Goal: Book appointment/travel/reservation

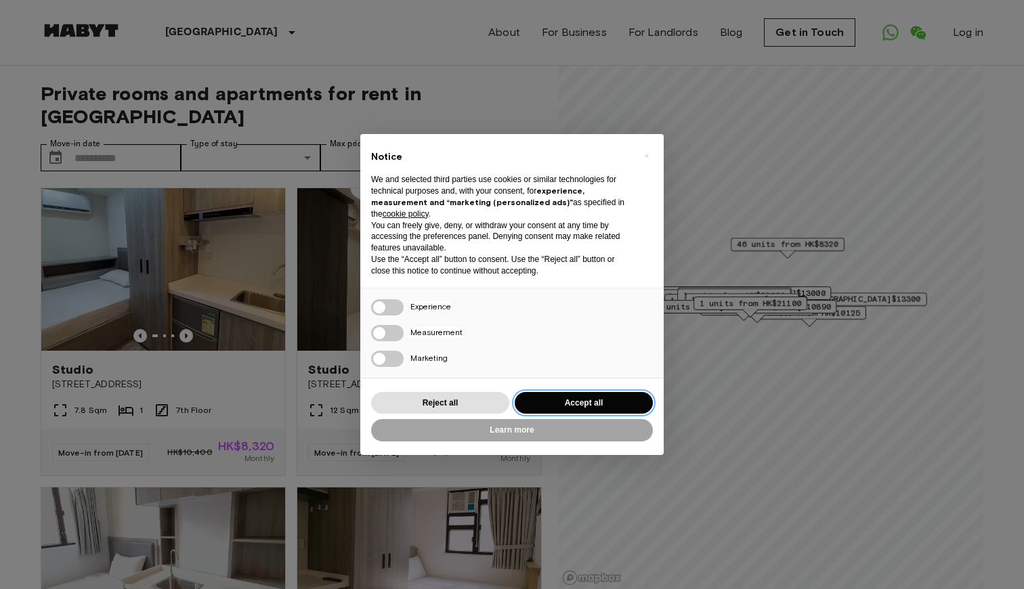
click at [567, 406] on button "Accept all" at bounding box center [584, 403] width 138 height 22
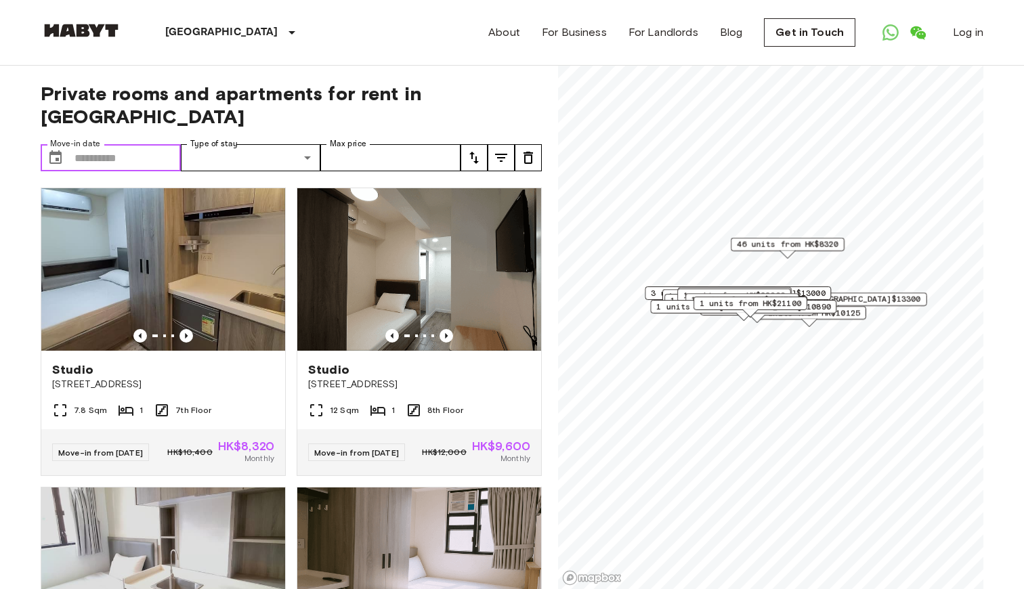
click at [150, 158] on input "Move-in date" at bounding box center [127, 157] width 106 height 27
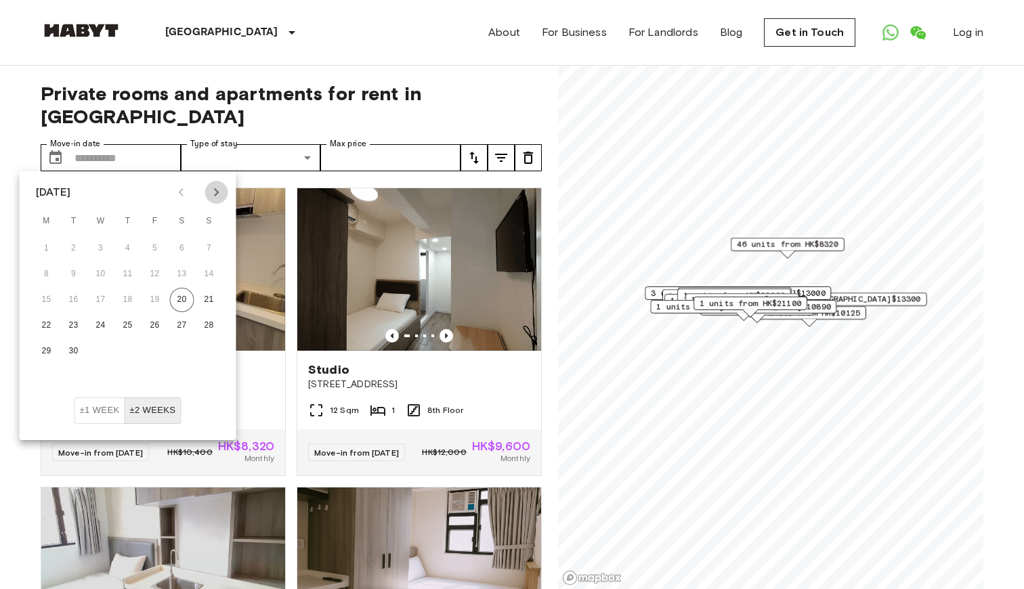
click at [215, 188] on icon "Next month" at bounding box center [217, 192] width 16 height 16
click at [98, 297] on button "17" at bounding box center [101, 300] width 24 height 24
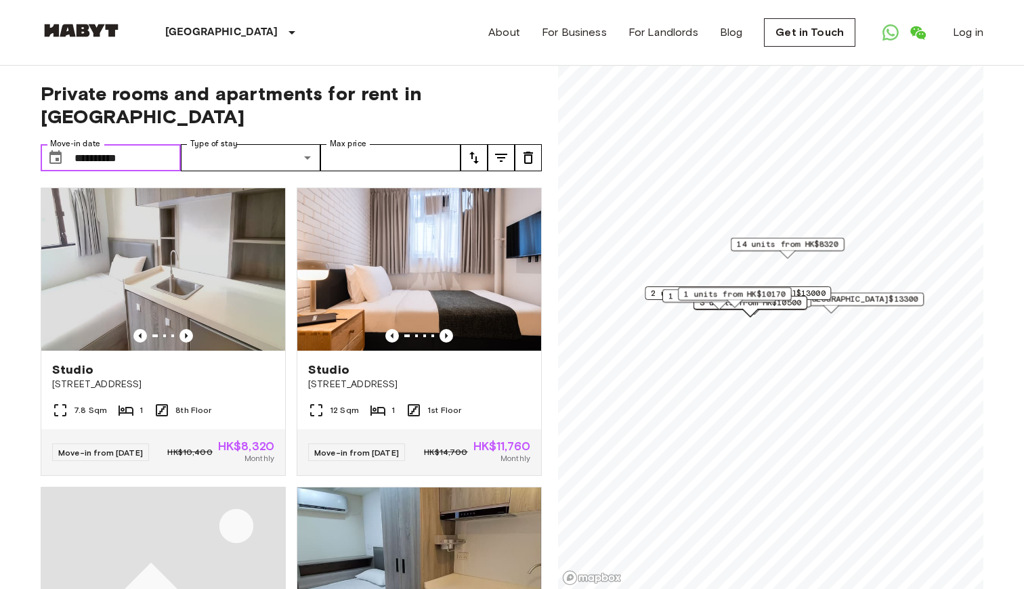
type input "**********"
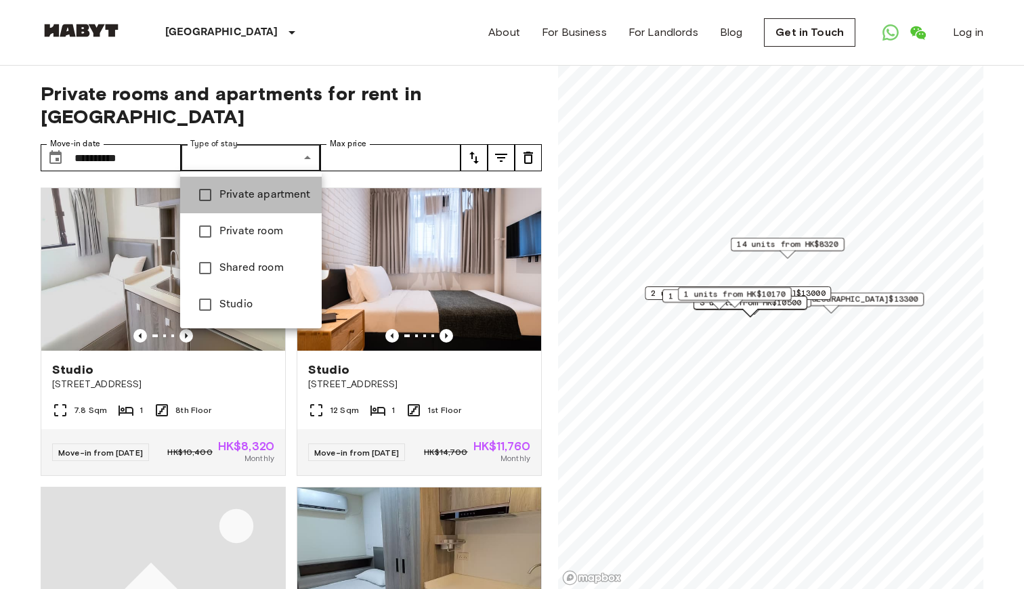
click at [273, 198] on span "Private apartment" at bounding box center [264, 195] width 91 height 16
type input "**********"
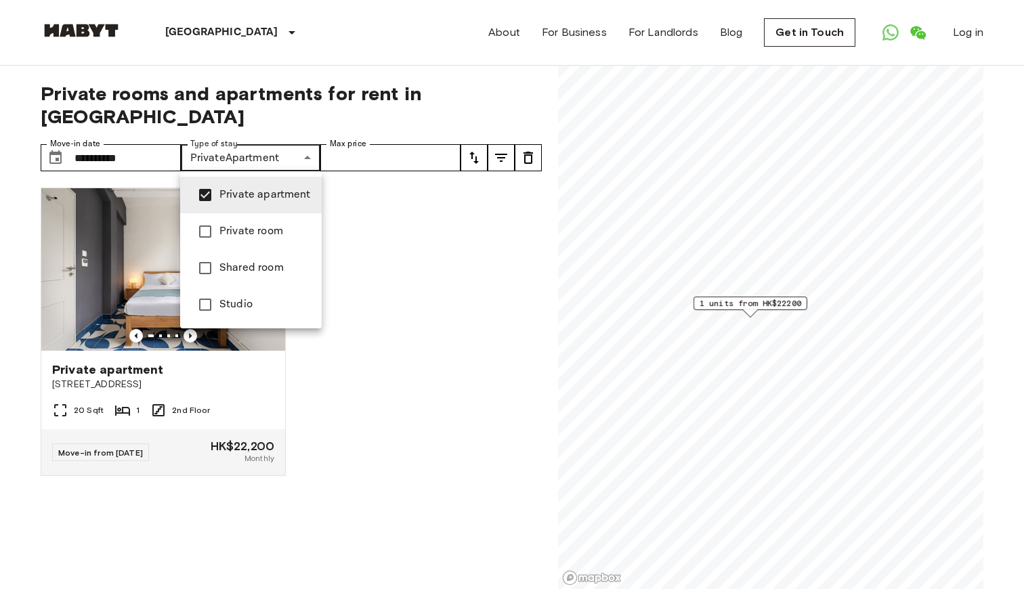
click at [432, 126] on div at bounding box center [512, 294] width 1024 height 589
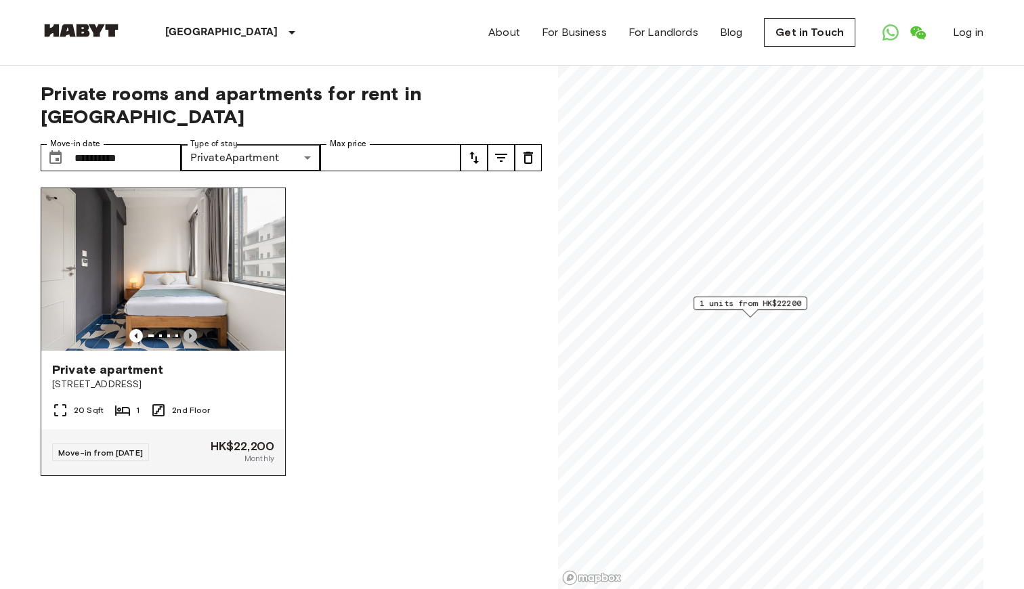
click at [191, 335] on icon "Previous image" at bounding box center [190, 335] width 3 height 5
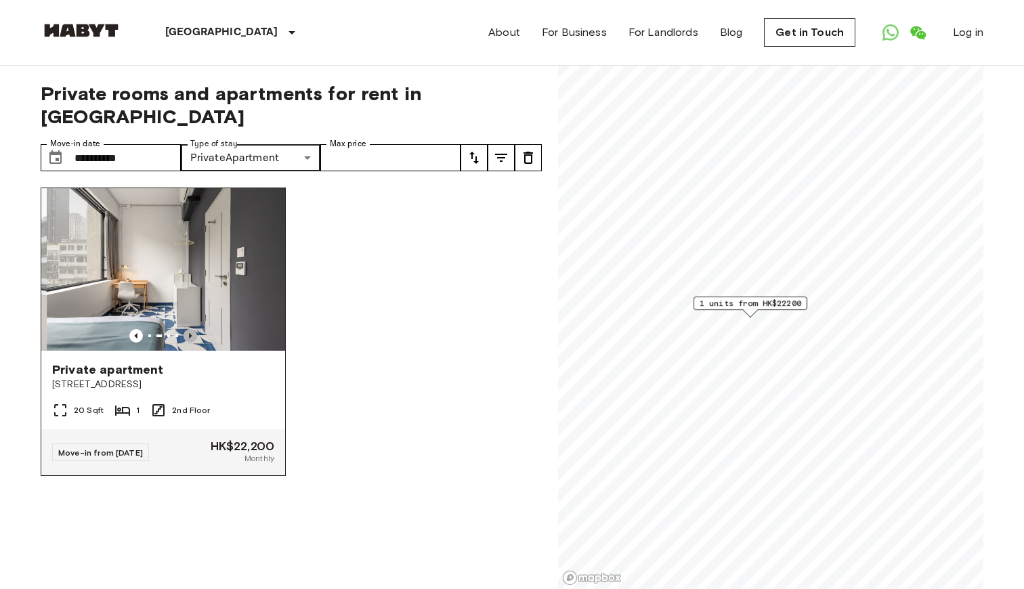
click at [191, 335] on icon "Previous image" at bounding box center [190, 335] width 3 height 5
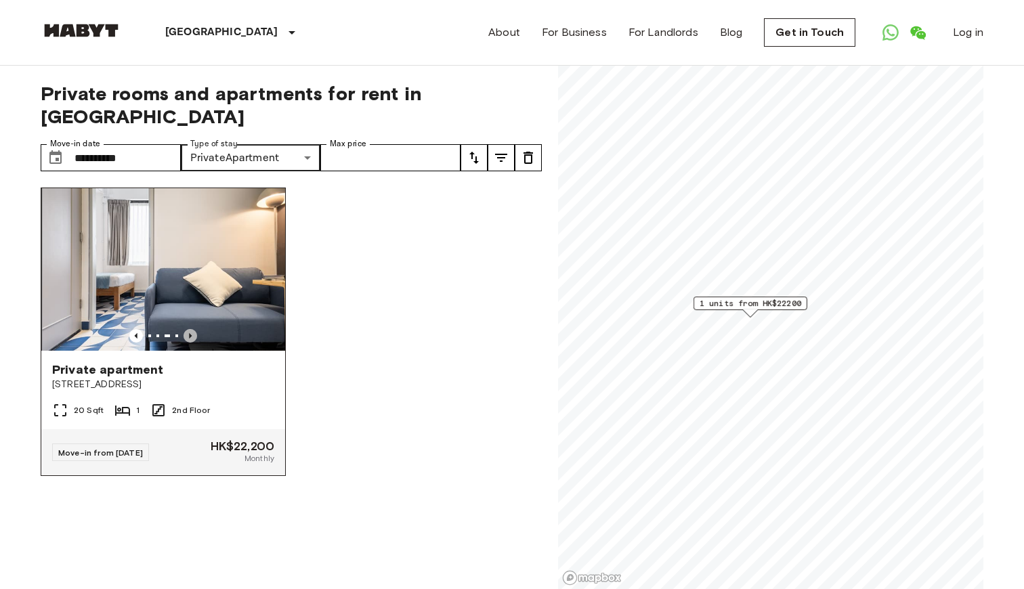
click at [191, 335] on icon "Previous image" at bounding box center [190, 335] width 3 height 5
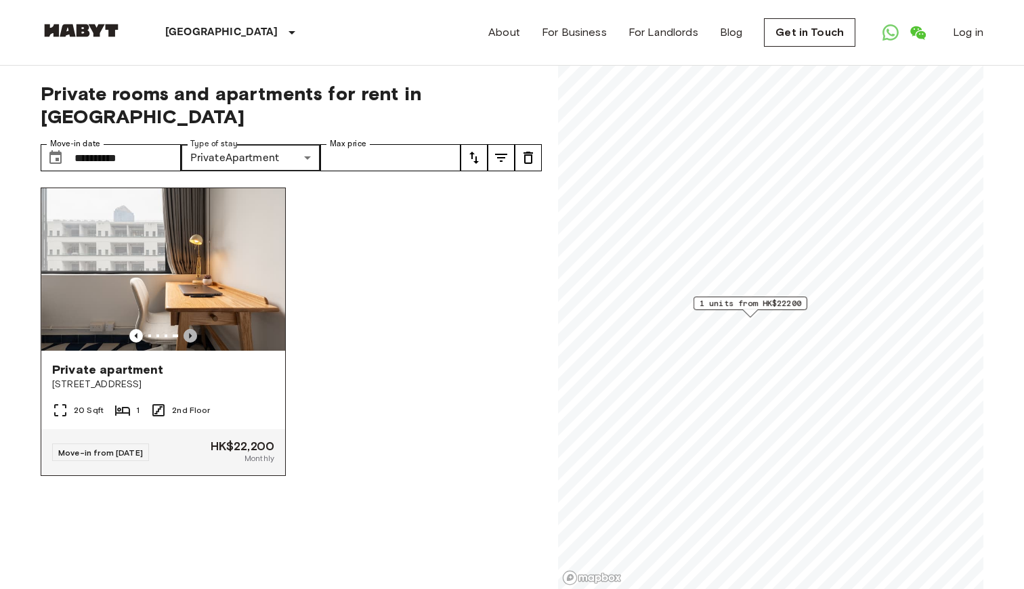
click at [191, 335] on icon "Previous image" at bounding box center [190, 335] width 3 height 5
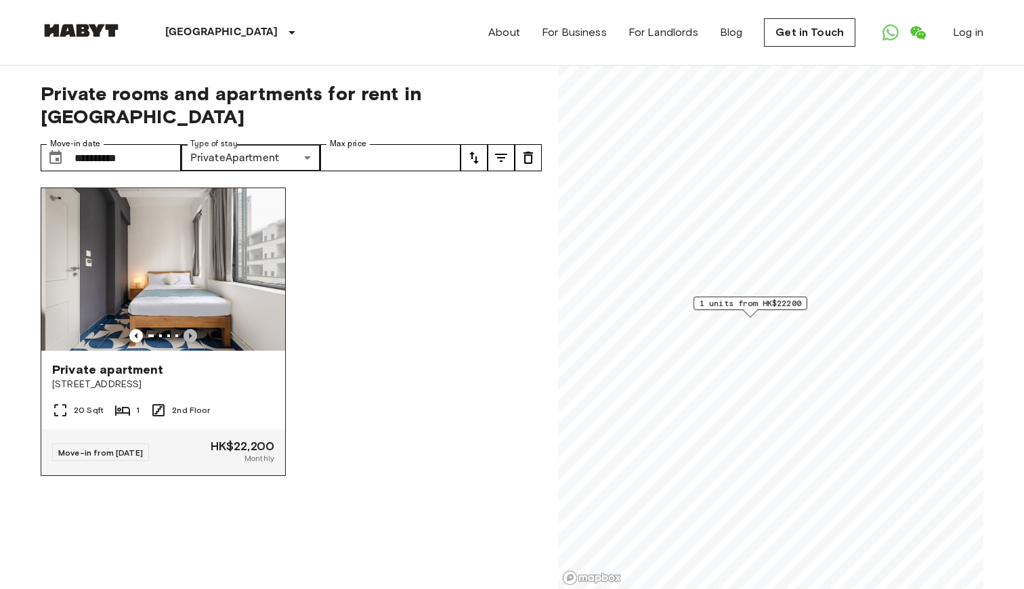
click at [191, 335] on icon "Previous image" at bounding box center [190, 335] width 3 height 5
